Goal: Navigation & Orientation: Find specific page/section

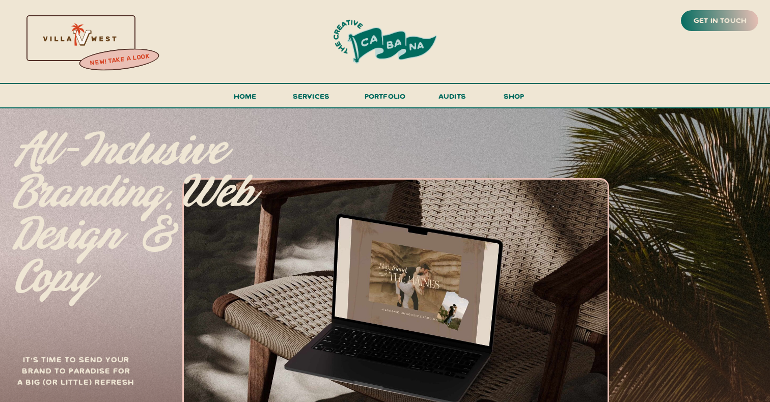
click at [362, 57] on div at bounding box center [385, 42] width 180 height 50
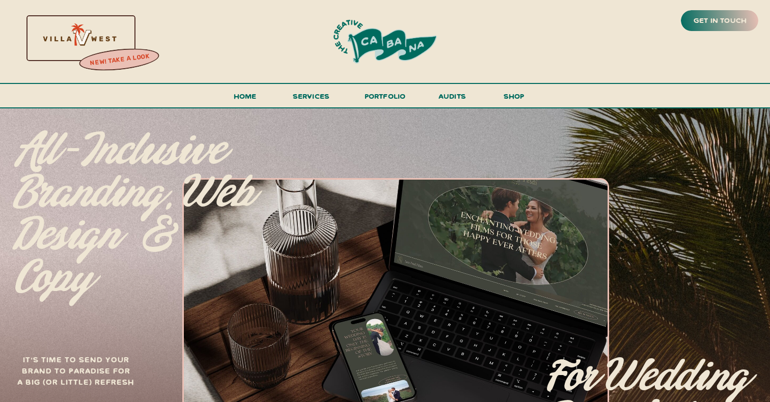
click at [149, 131] on p "All-inclusive branding, web design & copy" at bounding box center [135, 202] width 243 height 144
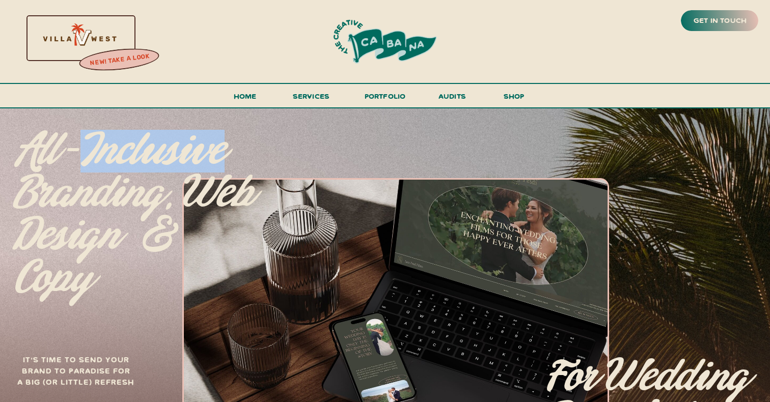
click at [149, 131] on p "All-inclusive branding, web design & copy" at bounding box center [135, 202] width 243 height 144
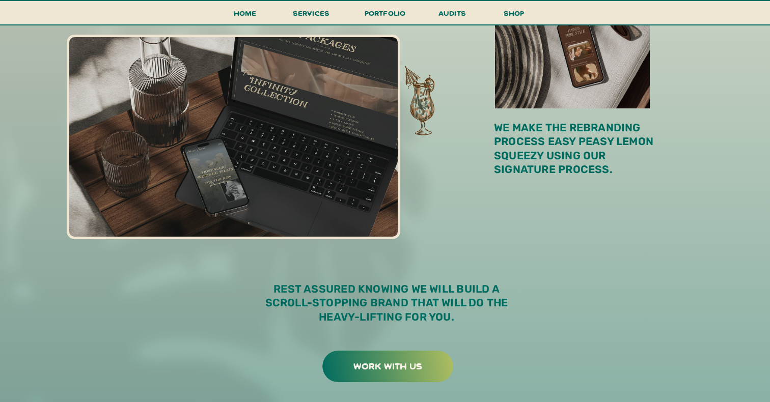
scroll to position [694, 0]
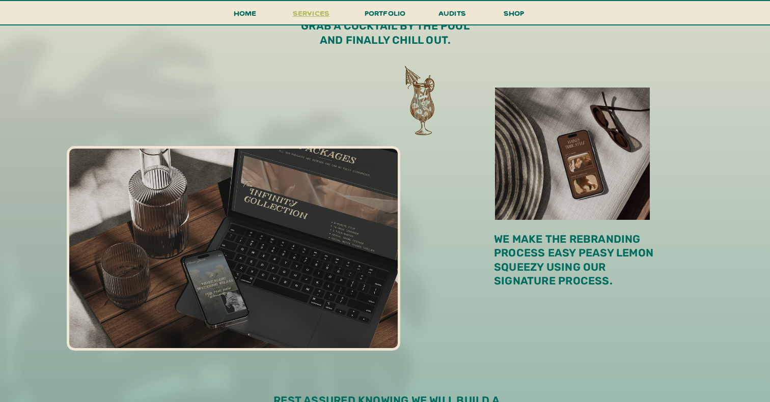
click at [324, 9] on span "services" at bounding box center [311, 13] width 37 height 10
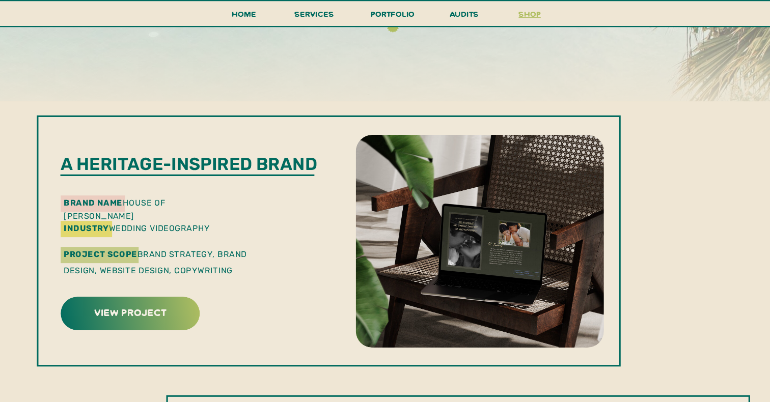
scroll to position [196, 0]
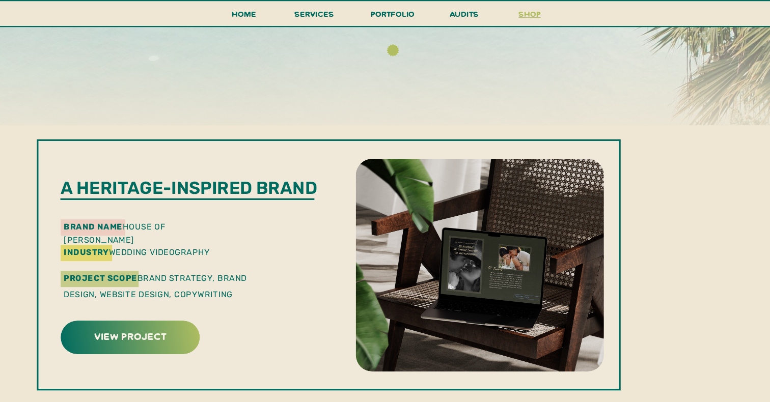
click at [496, 17] on h3 "shop" at bounding box center [513, 16] width 49 height 18
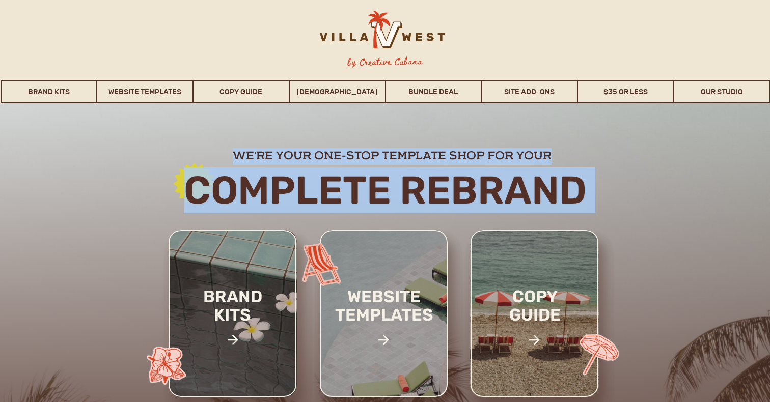
drag, startPoint x: 209, startPoint y: 276, endPoint x: 183, endPoint y: 199, distance: 80.5
click at [187, 204] on div "Brand Kits, website templates, and Copy Guide for wedding photographers and vid…" at bounding box center [384, 306] width 611 height 407
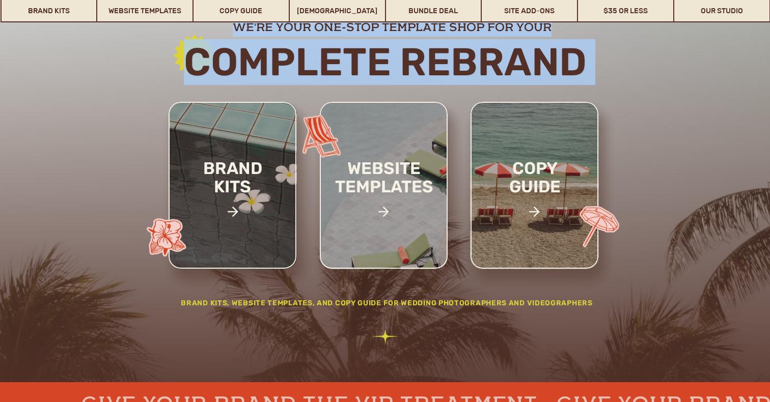
scroll to position [184, 0]
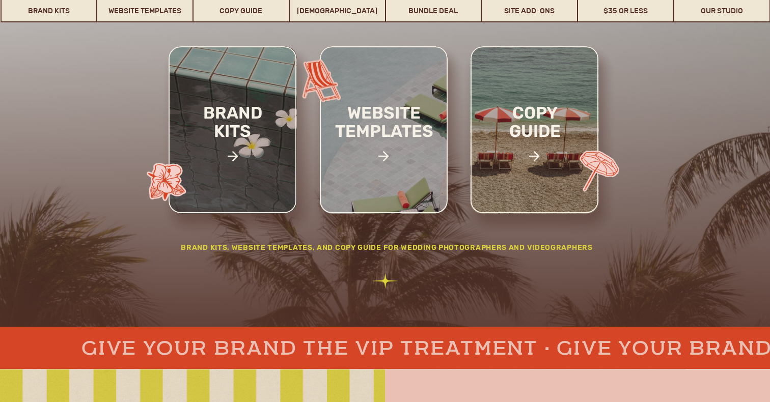
click at [183, 199] on div at bounding box center [169, 182] width 62 height 71
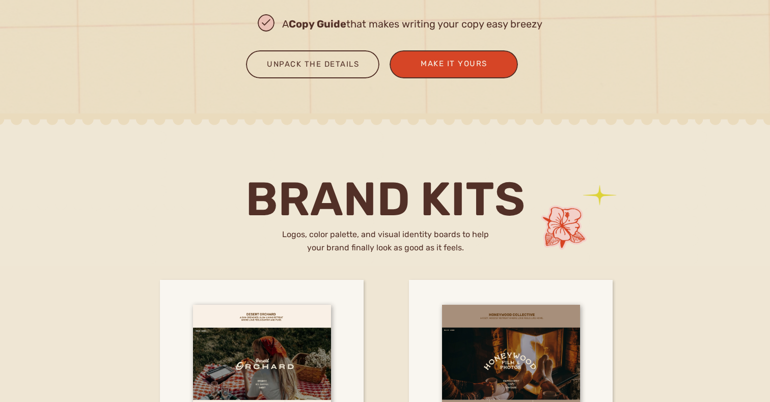
scroll to position [1546, 0]
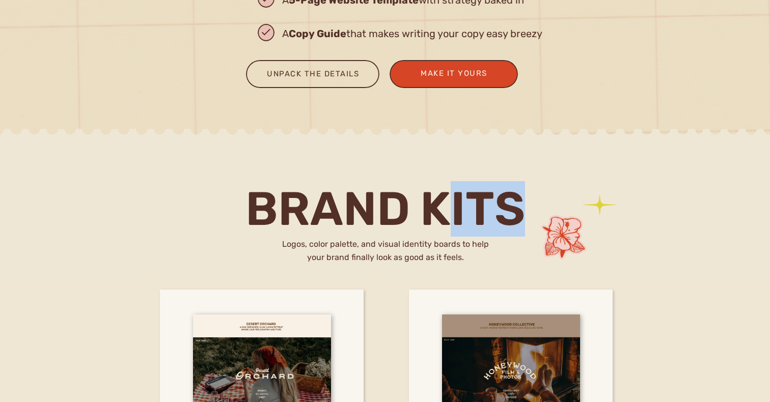
drag, startPoint x: 547, startPoint y: 237, endPoint x: 426, endPoint y: 231, distance: 120.8
click at [435, 232] on div "Logos, color palette, and visual identity boards to help your brand finally loo…" at bounding box center [384, 210] width 611 height 132
click at [426, 231] on h2 "brand kits" at bounding box center [385, 209] width 317 height 46
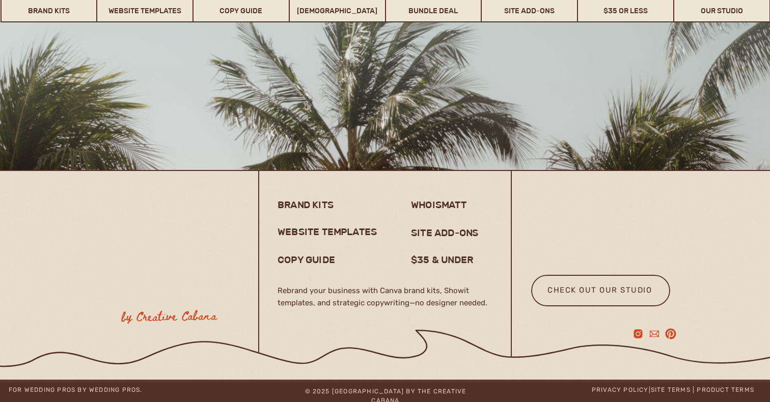
scroll to position [8068, 0]
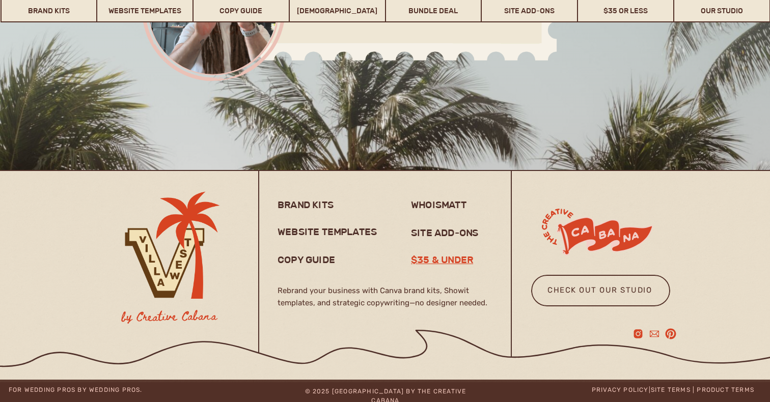
click at [421, 261] on h3 "$35 & under" at bounding box center [447, 260] width 72 height 12
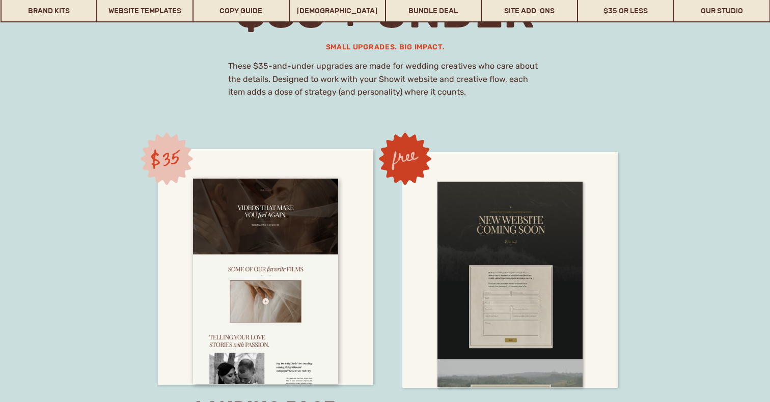
scroll to position [6987, 0]
click at [694, 16] on link "Our Studio" at bounding box center [721, 10] width 95 height 23
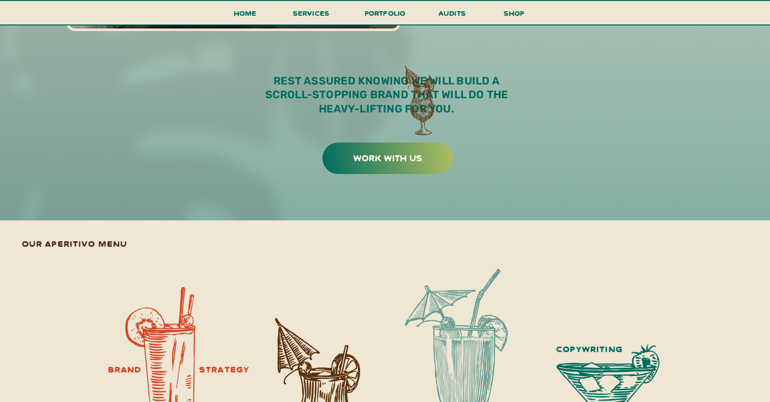
scroll to position [1118, 0]
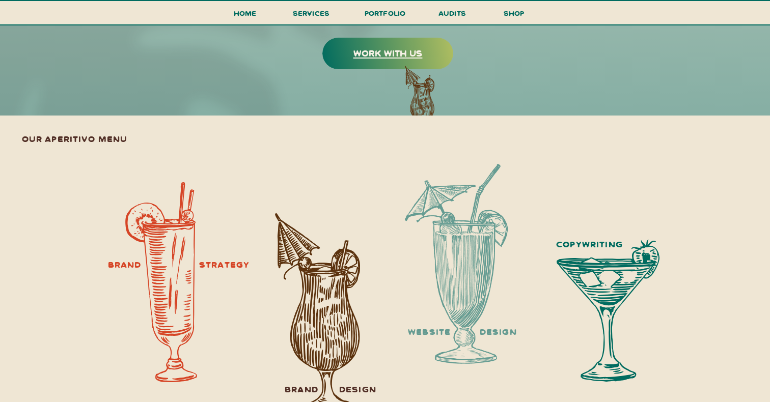
click at [417, 59] on h3 "work with us" at bounding box center [388, 53] width 128 height 16
